Goal: Task Accomplishment & Management: Use online tool/utility

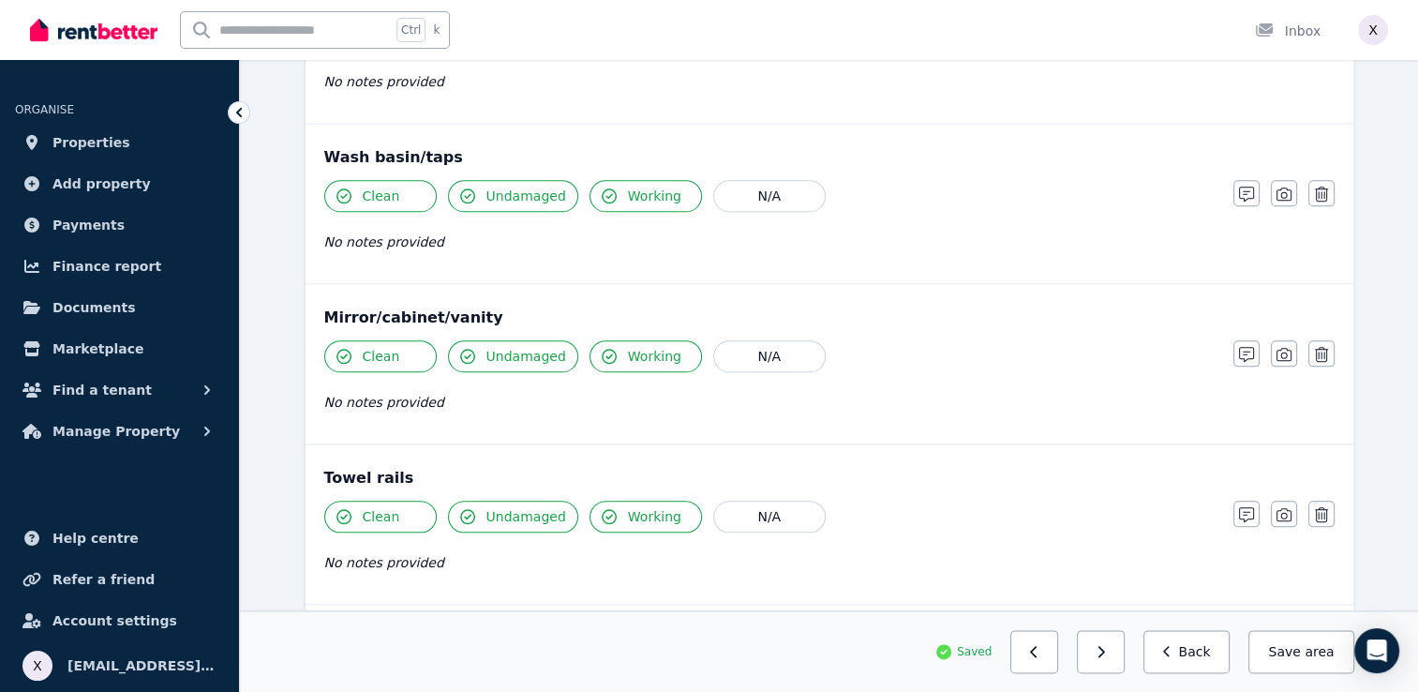
scroll to position [2024, 0]
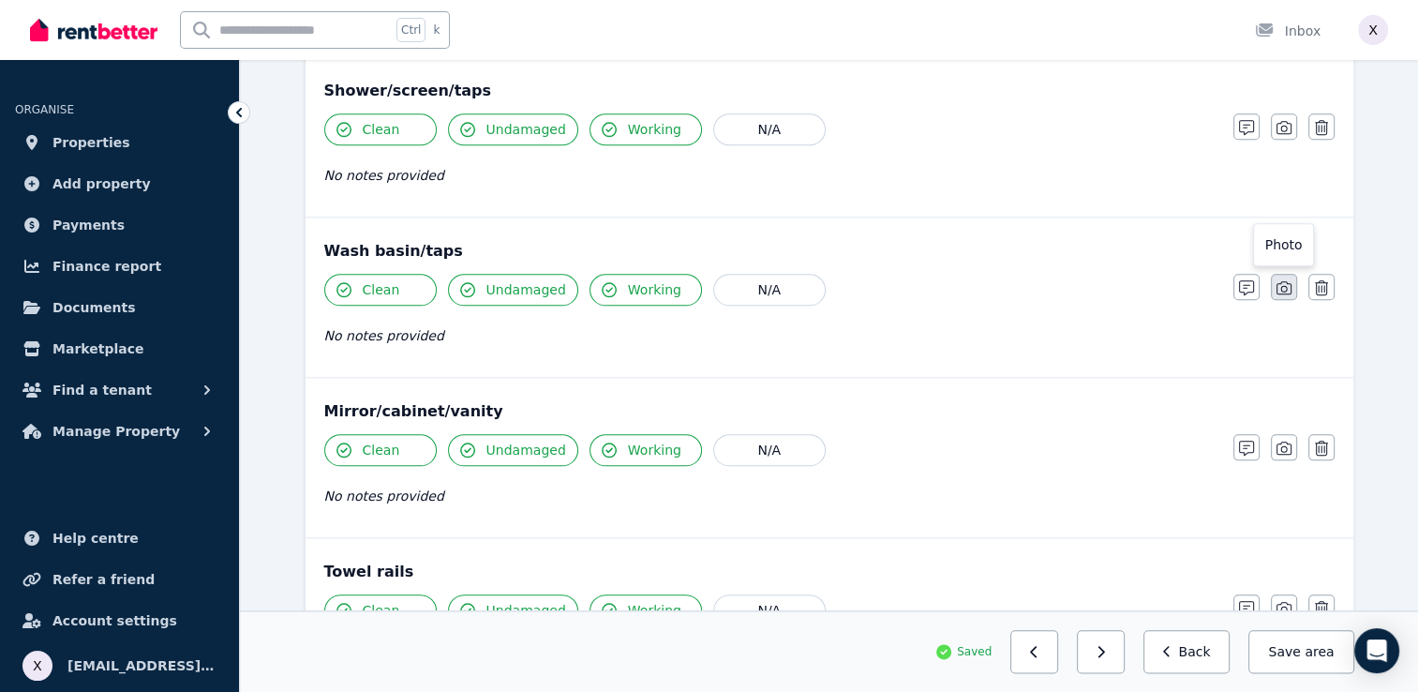
click at [1279, 280] on icon "button" at bounding box center [1284, 287] width 15 height 15
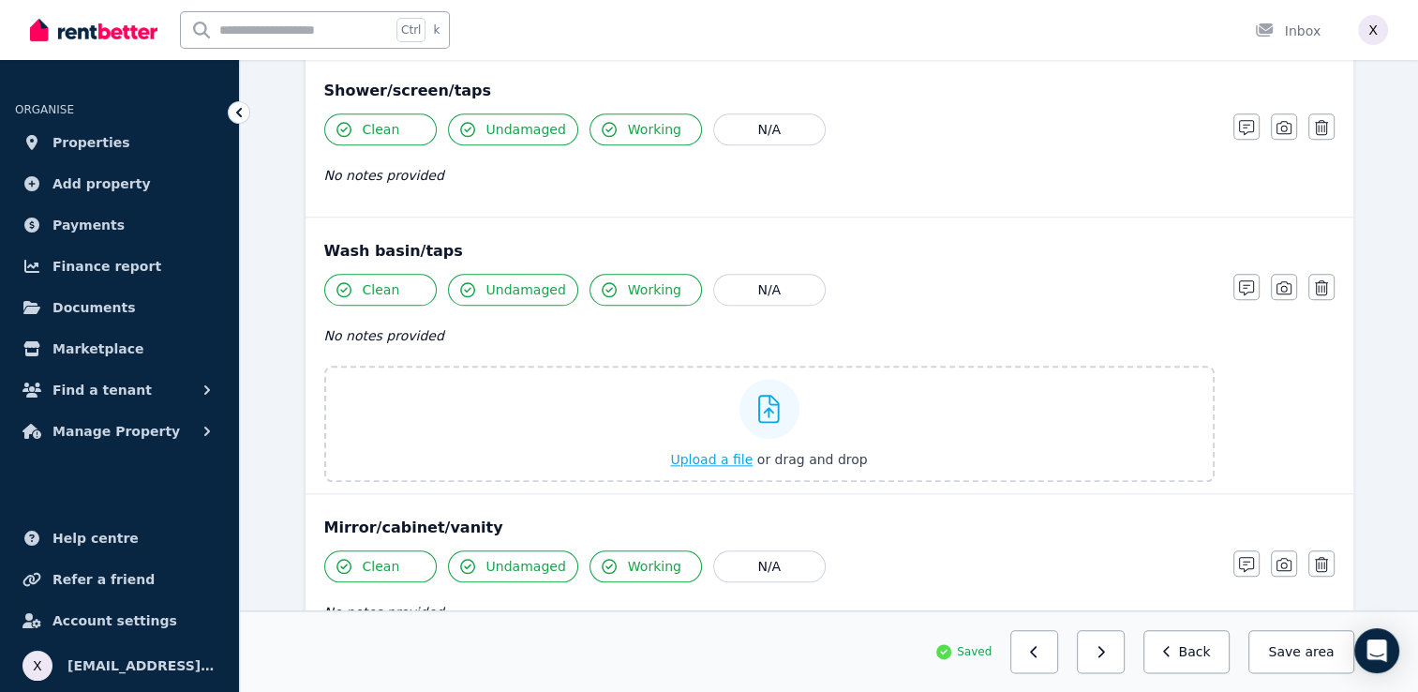
click at [726, 452] on span "Upload a file" at bounding box center [711, 459] width 82 height 15
click at [767, 403] on icon at bounding box center [769, 409] width 22 height 28
click at [0, 0] on input "Upload a file or drag and drop" at bounding box center [0, 0] width 0 height 0
click at [770, 409] on icon at bounding box center [769, 409] width 22 height 28
click at [0, 0] on input "Upload a file or drag and drop" at bounding box center [0, 0] width 0 height 0
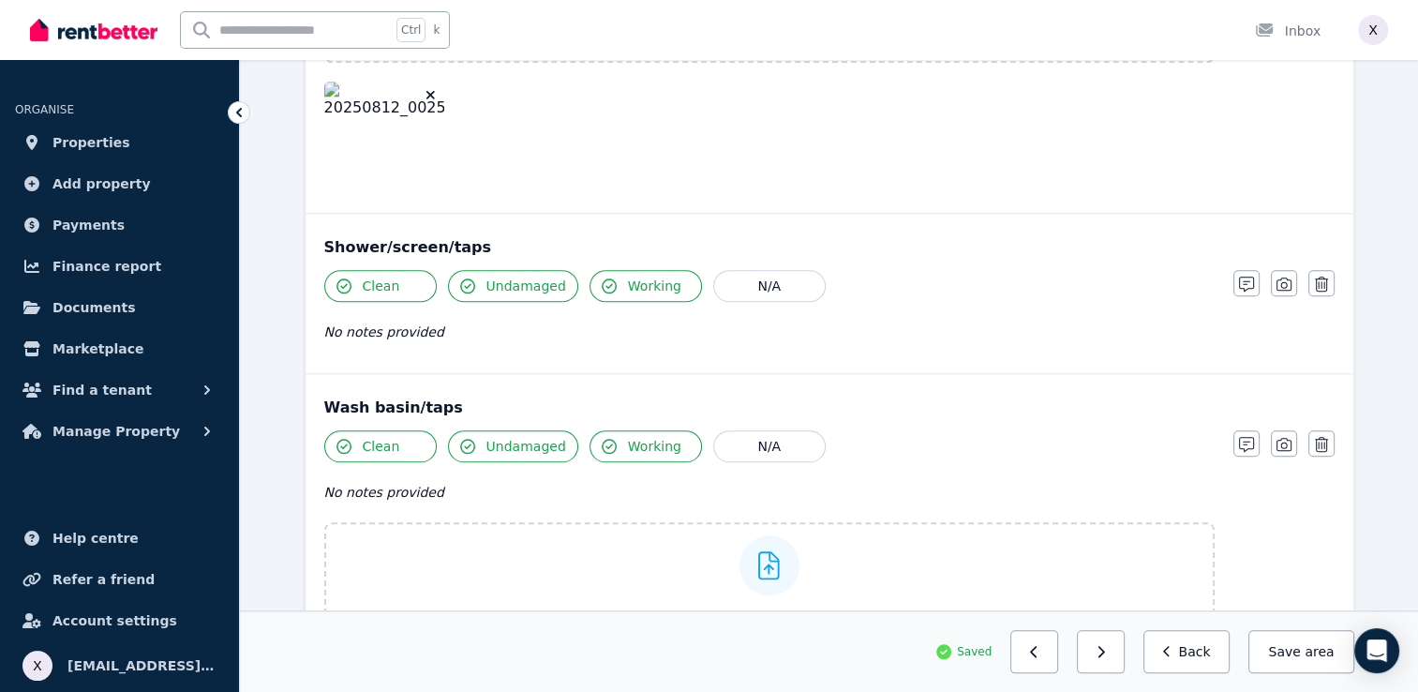
scroll to position [1836, 0]
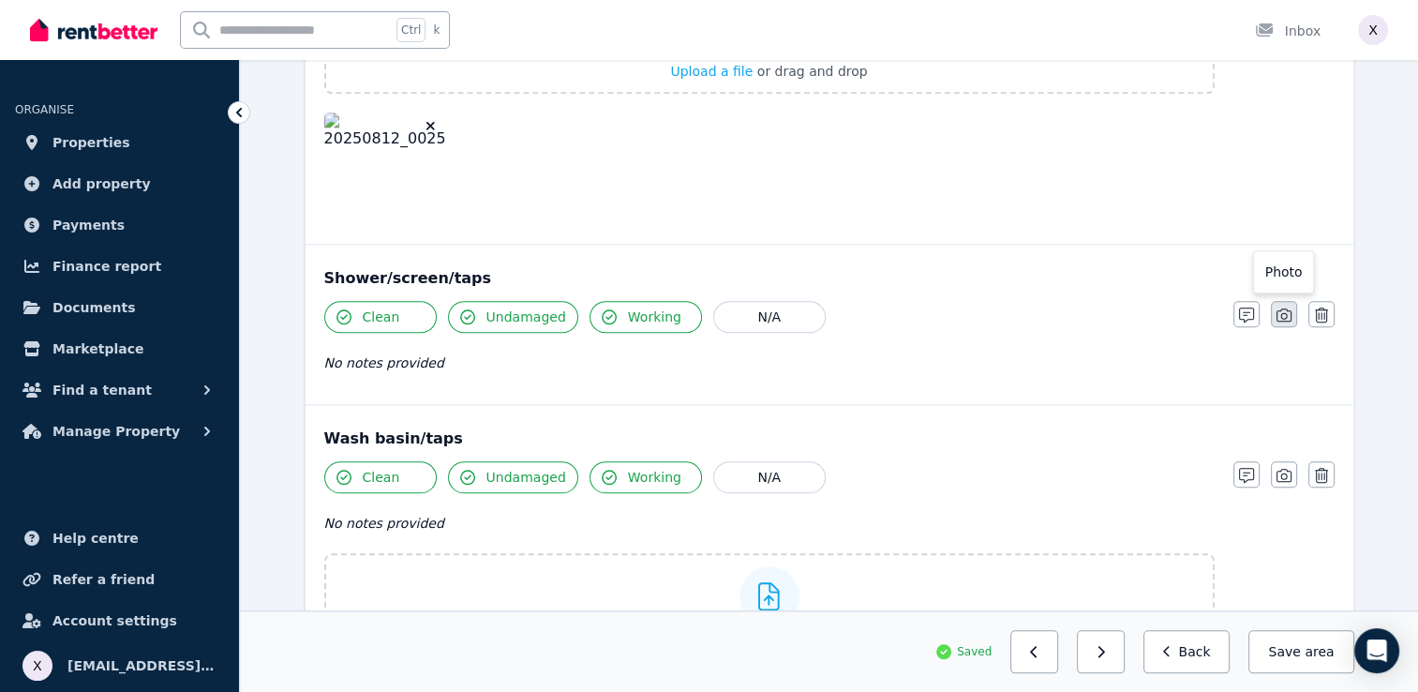
click at [1285, 308] on icon "button" at bounding box center [1284, 314] width 15 height 15
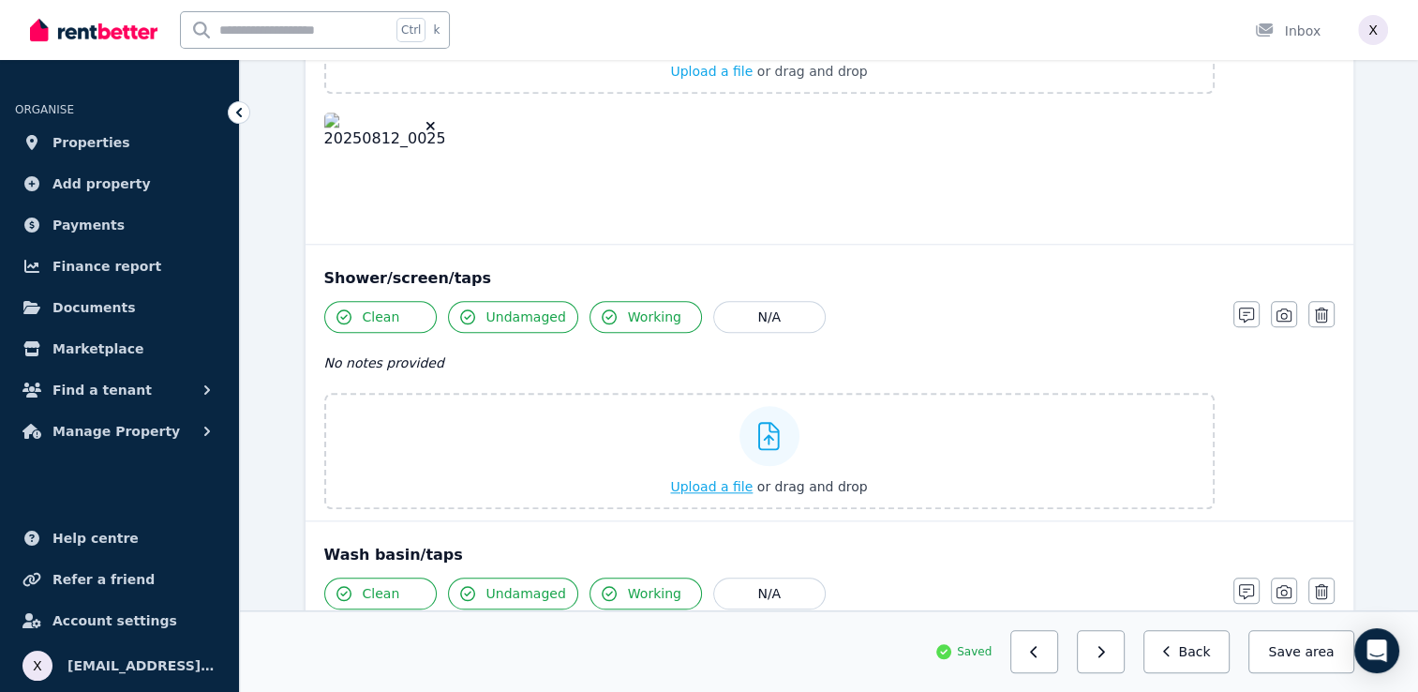
click at [768, 427] on icon at bounding box center [769, 436] width 22 height 28
click at [0, 0] on input "Upload a file or drag and drop" at bounding box center [0, 0] width 0 height 0
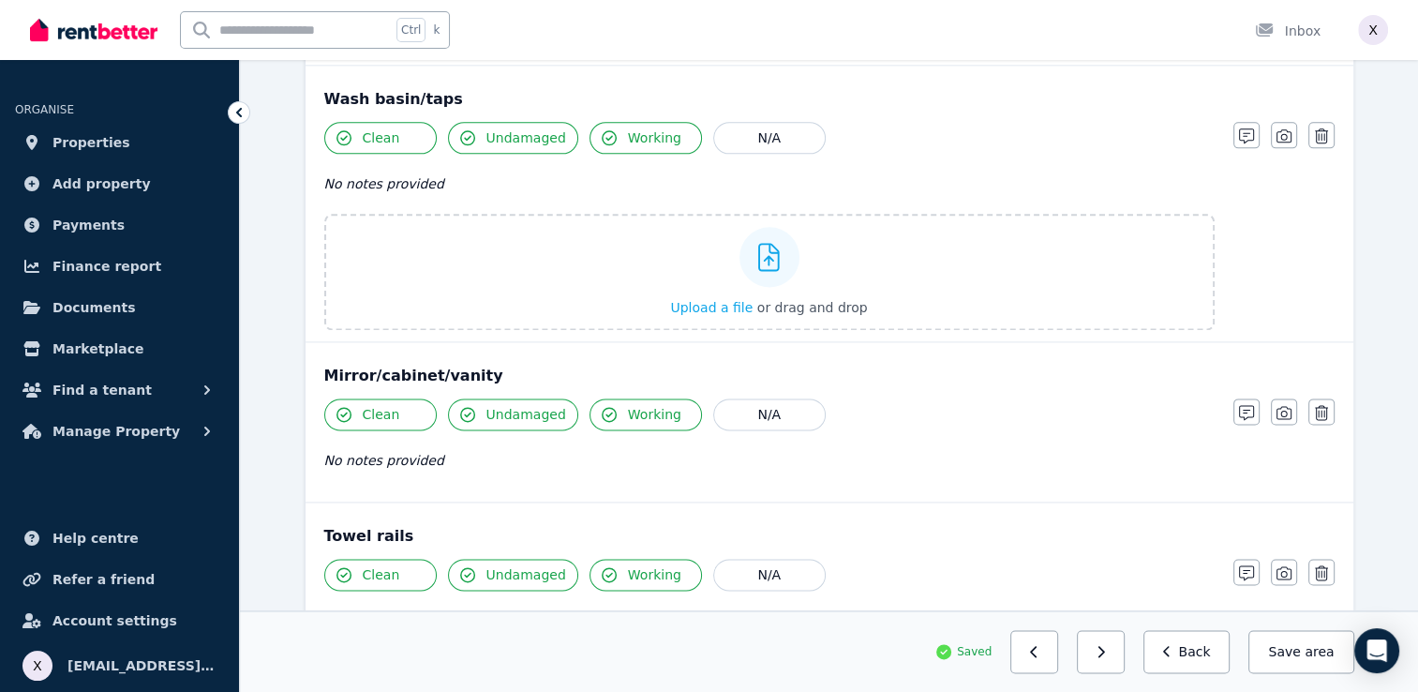
scroll to position [2399, 0]
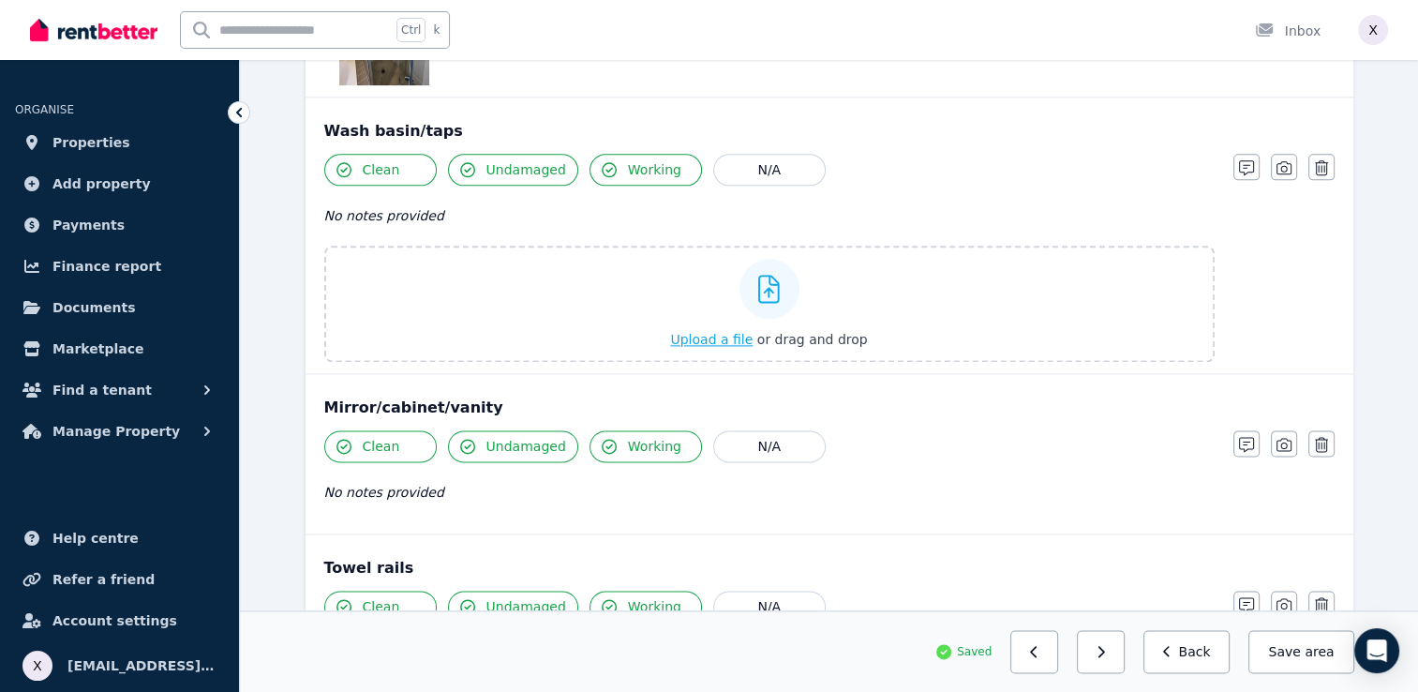
click at [769, 283] on icon at bounding box center [769, 289] width 22 height 28
click at [0, 0] on input "Upload a file or drag and drop" at bounding box center [0, 0] width 0 height 0
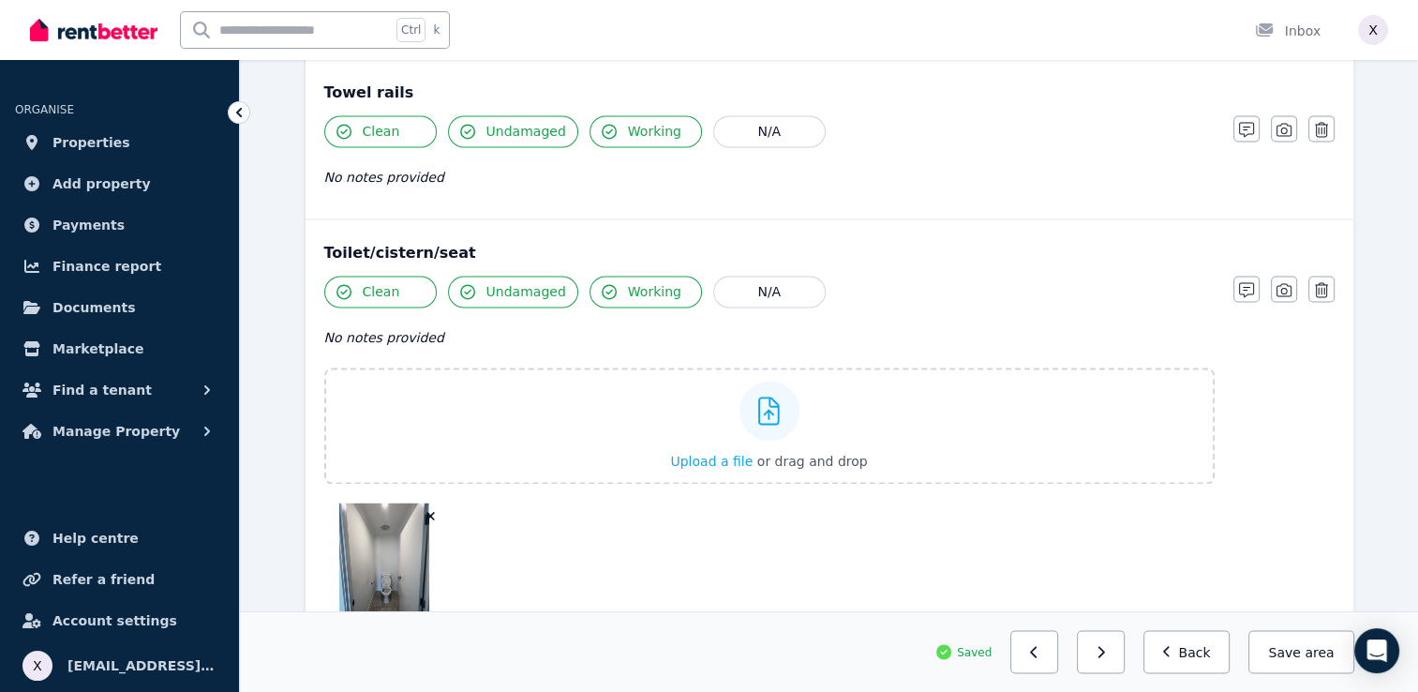
scroll to position [3055, 0]
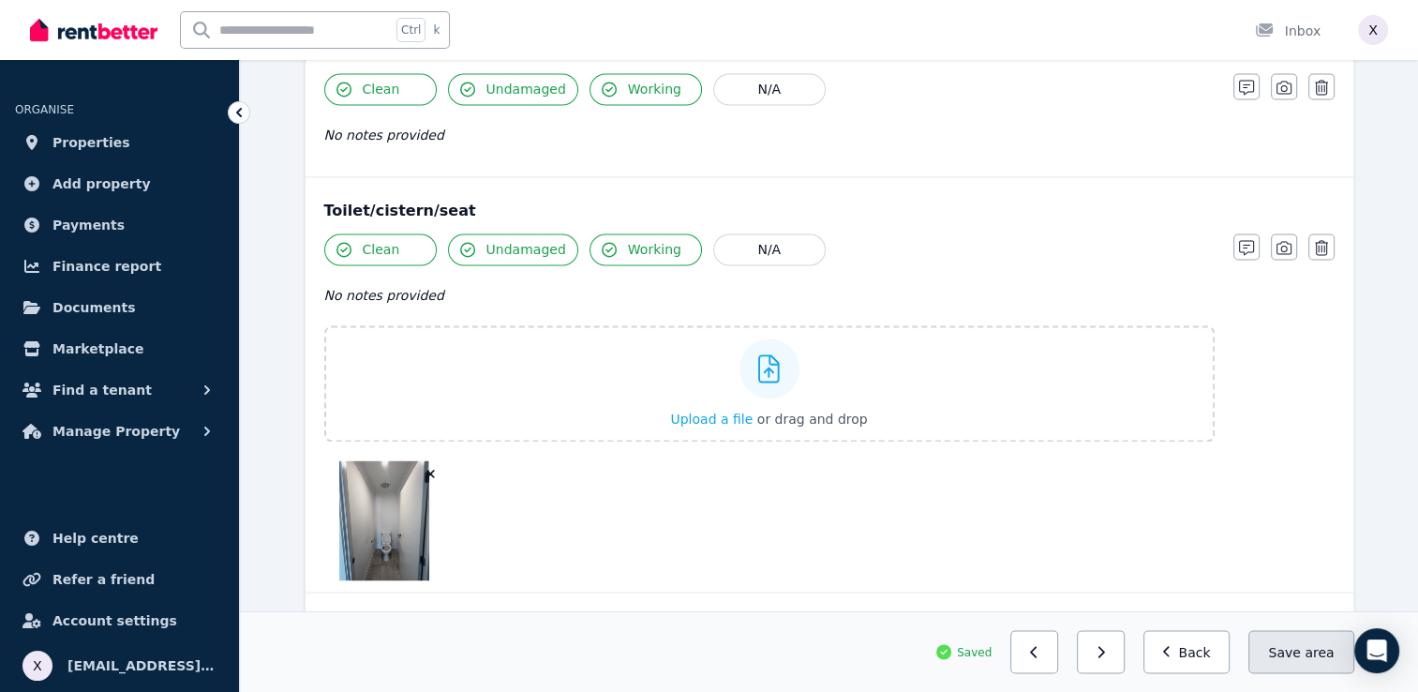
click at [1324, 654] on span "area" at bounding box center [1319, 651] width 29 height 19
click at [1121, 659] on button "button" at bounding box center [1101, 651] width 48 height 43
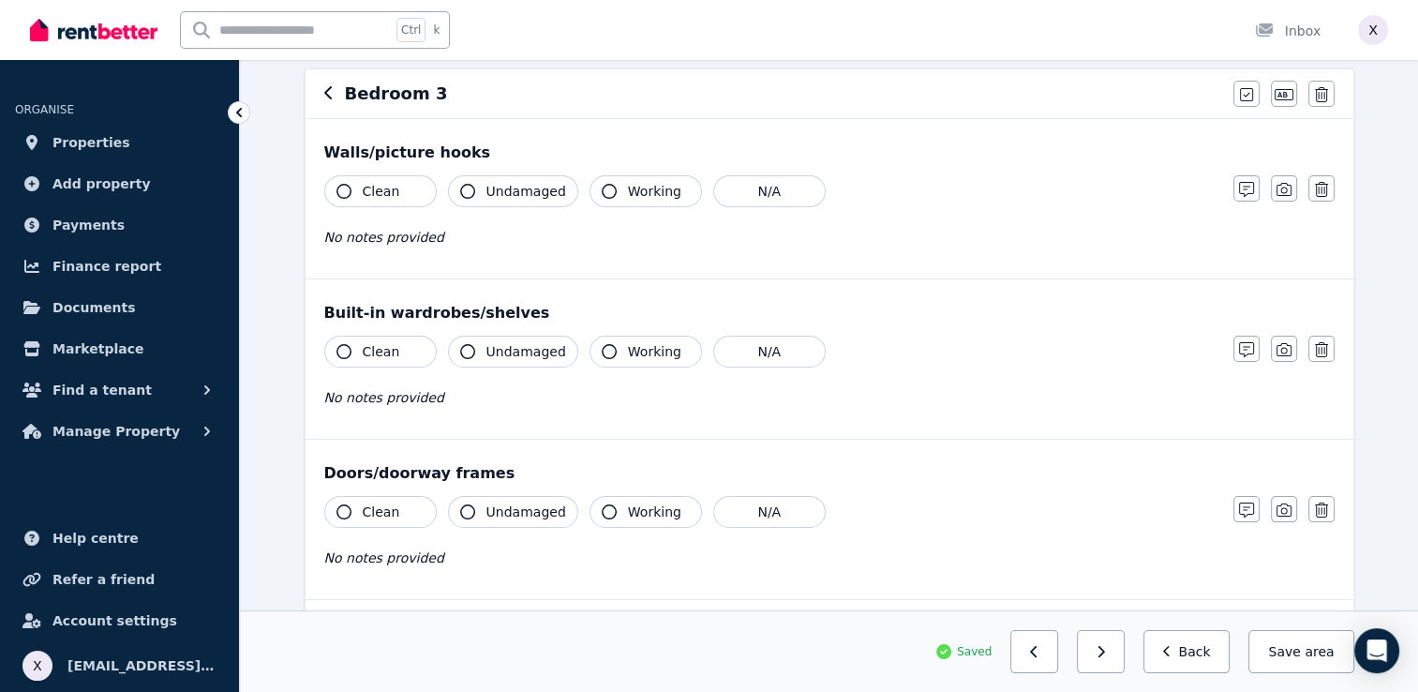
scroll to position [49, 0]
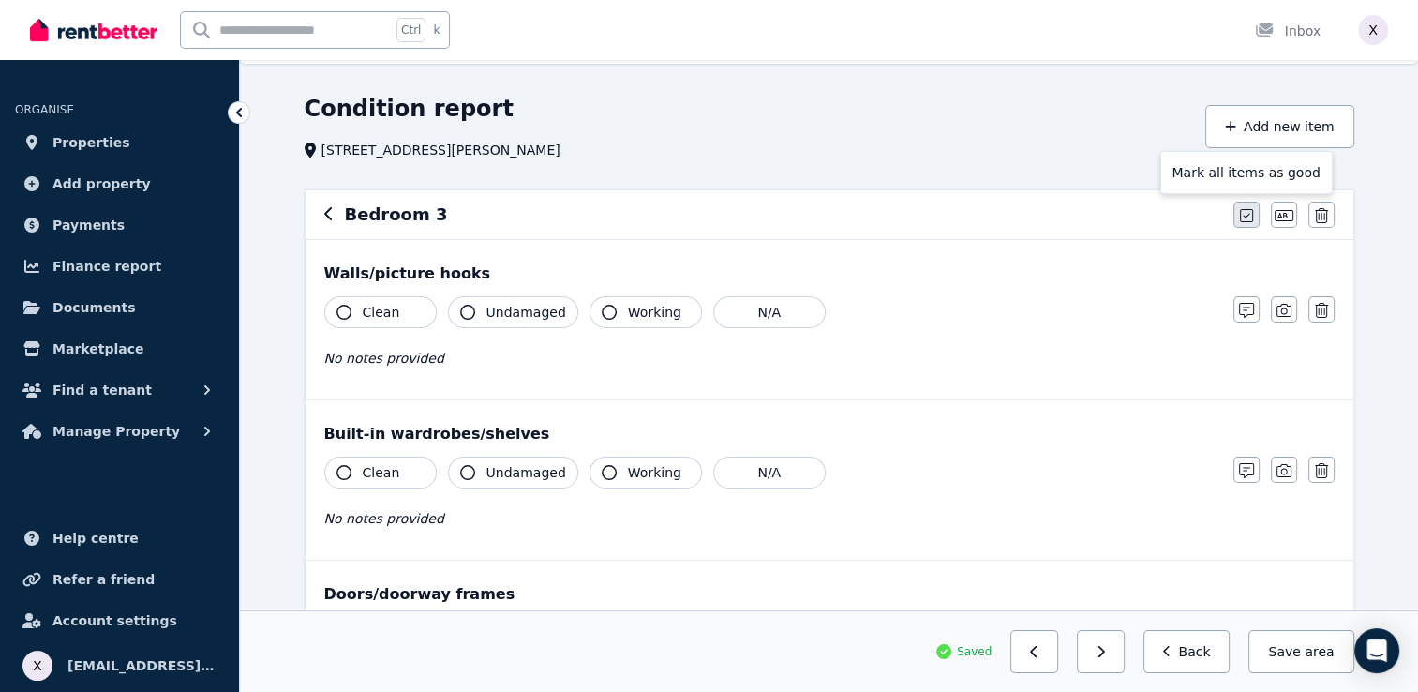
click at [1245, 217] on icon "button" at bounding box center [1246, 215] width 13 height 15
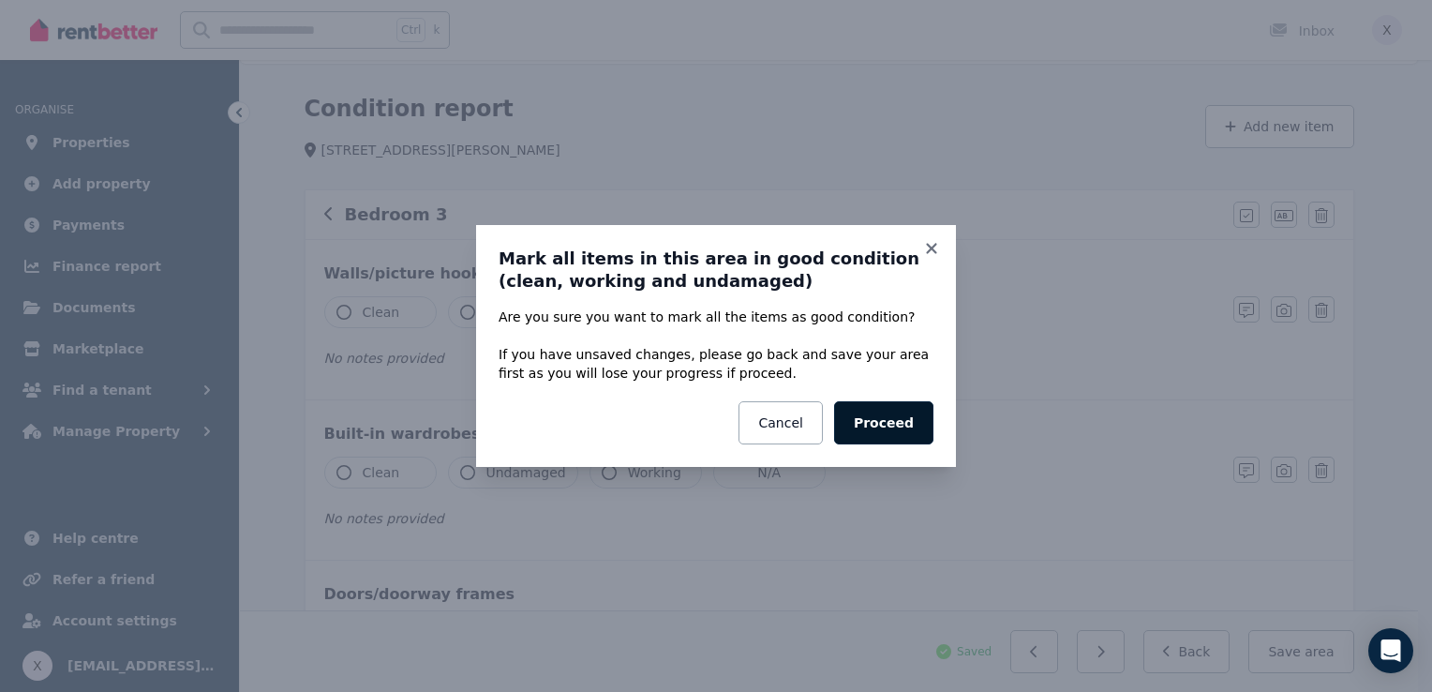
click at [889, 427] on button "Proceed" at bounding box center [883, 422] width 99 height 43
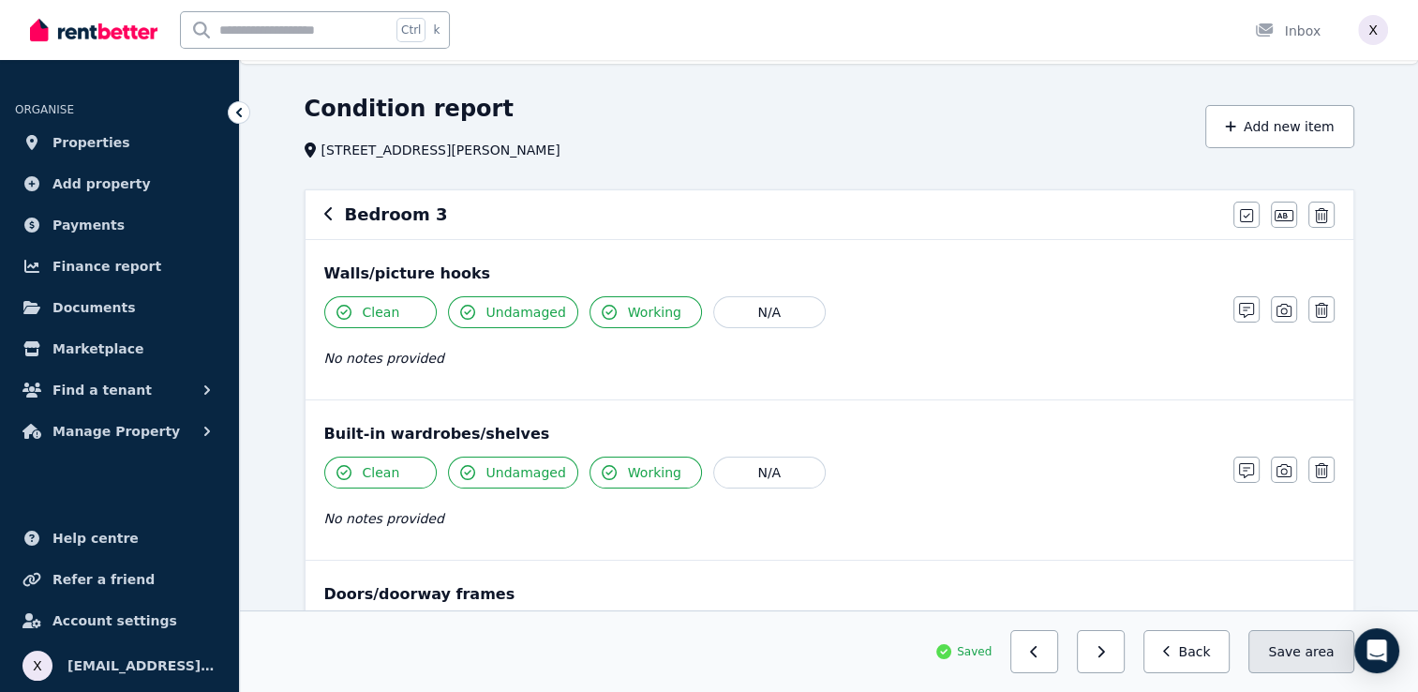
click at [1302, 659] on button "Save area" at bounding box center [1301, 651] width 105 height 43
